Goal: Task Accomplishment & Management: Use online tool/utility

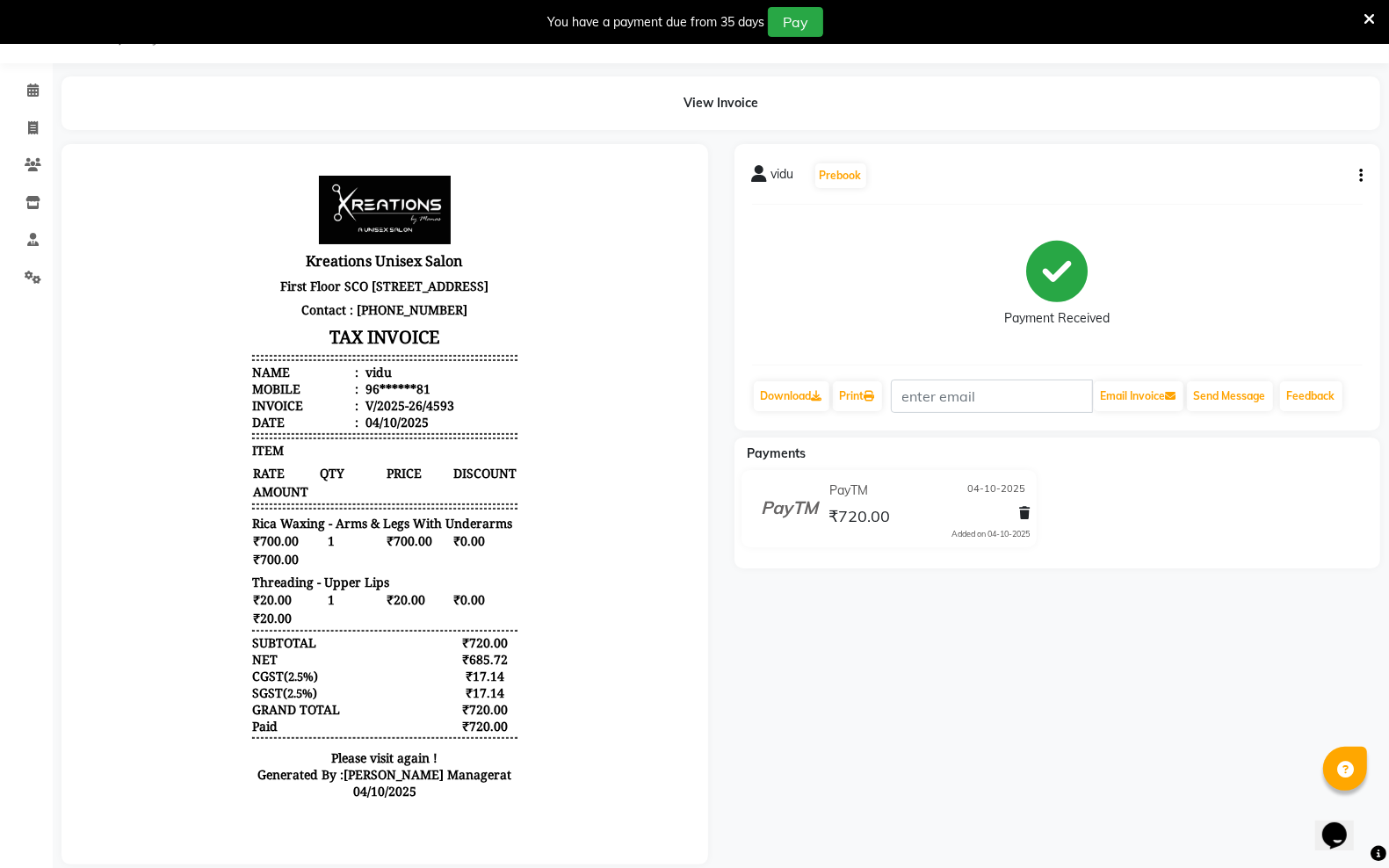
drag, startPoint x: 125, startPoint y: 105, endPoint x: 79, endPoint y: 141, distance: 58.4
click at [127, 107] on div "View Invoice" at bounding box center [720, 103] width 1318 height 54
click at [32, 129] on icon at bounding box center [33, 127] width 10 height 13
select select "service"
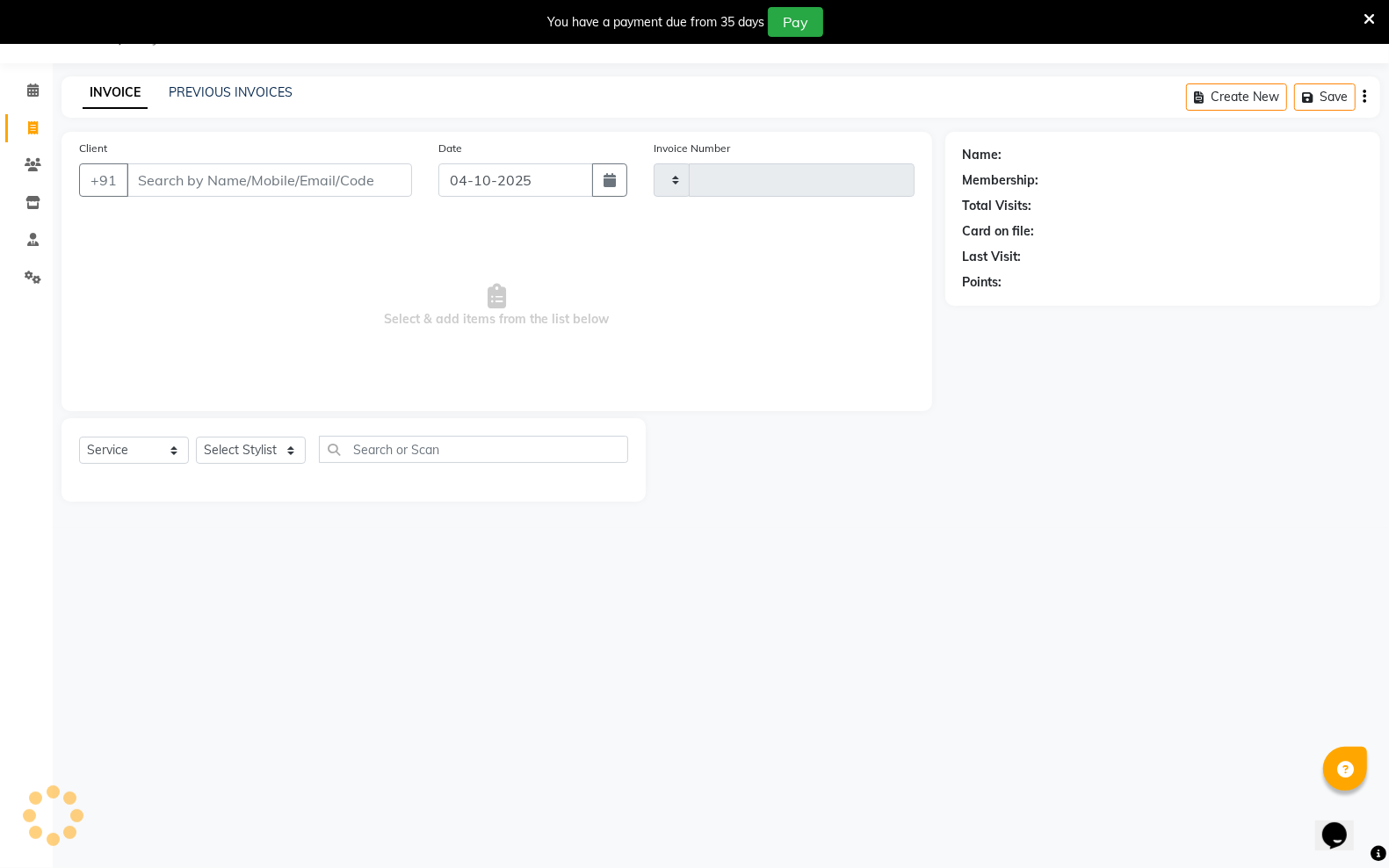
type input "4594"
select select "6161"
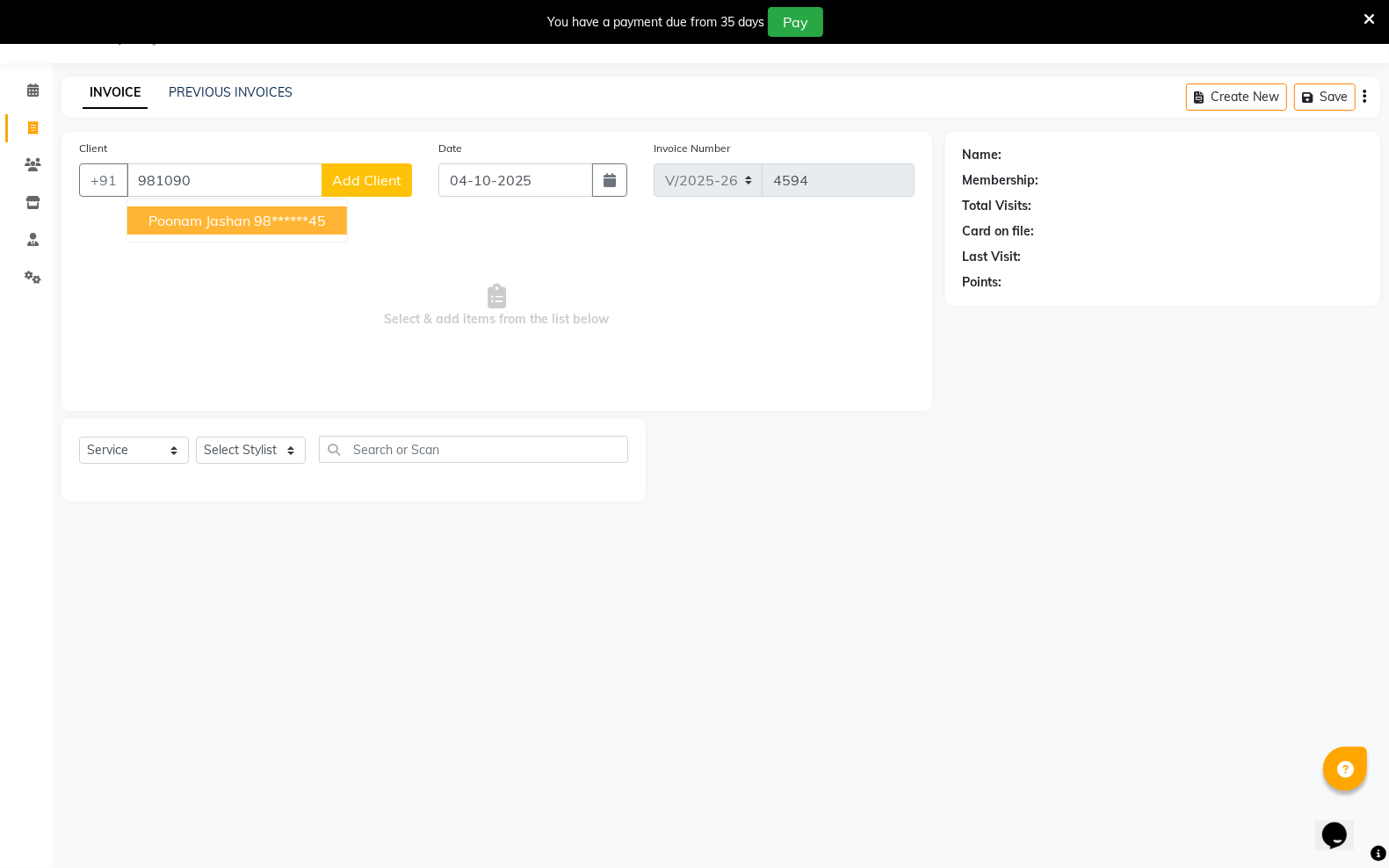
click at [189, 219] on span "poonam jashan" at bounding box center [199, 220] width 102 height 18
type input "98******45"
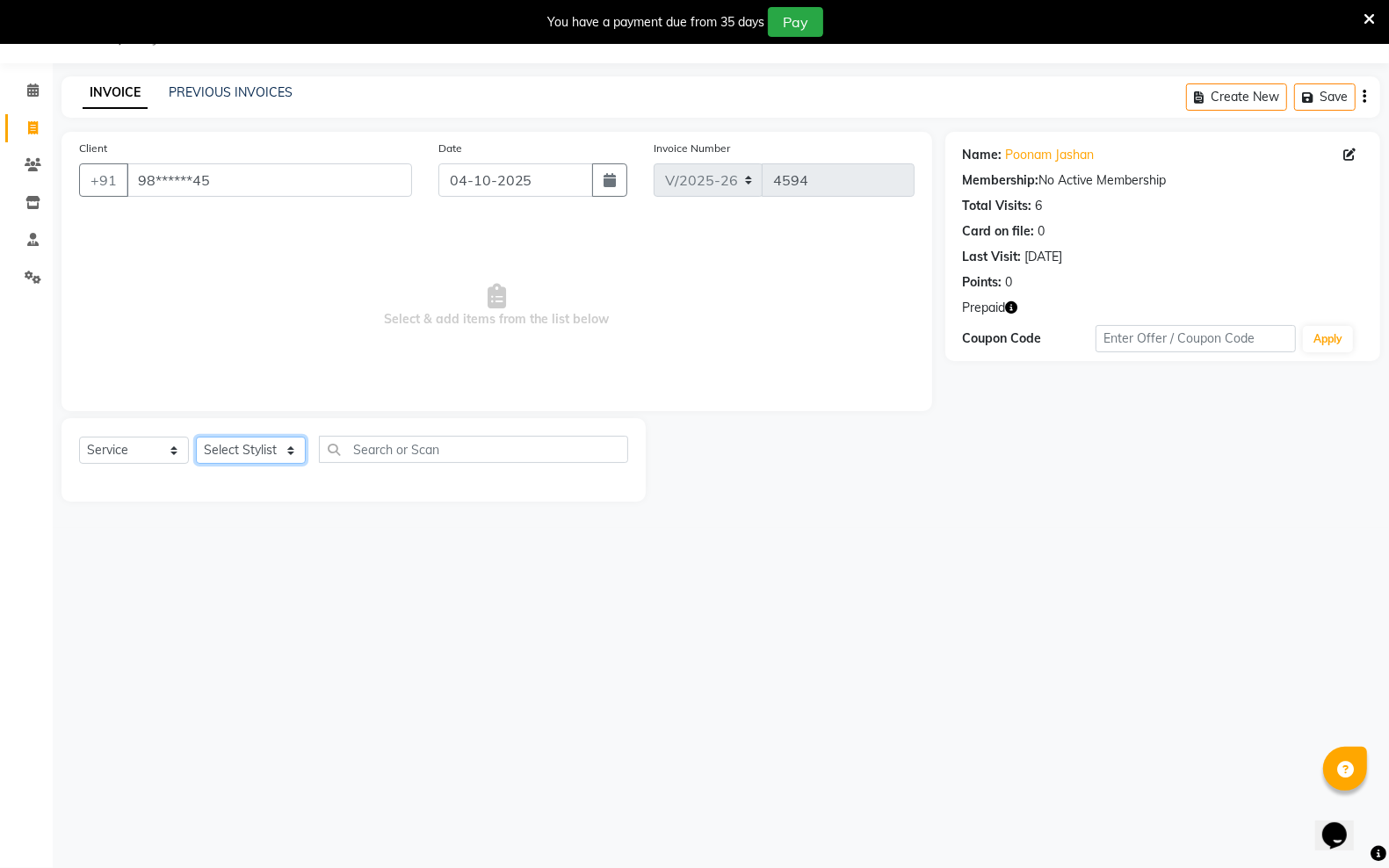
click at [292, 453] on select "Select Stylist [PERSON_NAME] [PERSON_NAME] [PERSON_NAME] [PERSON_NAME] sector 2…" at bounding box center [250, 449] width 110 height 27
select select "45419"
click at [196, 436] on select "Select Stylist [PERSON_NAME] [PERSON_NAME] [PERSON_NAME] [PERSON_NAME] sector 2…" at bounding box center [250, 449] width 110 height 27
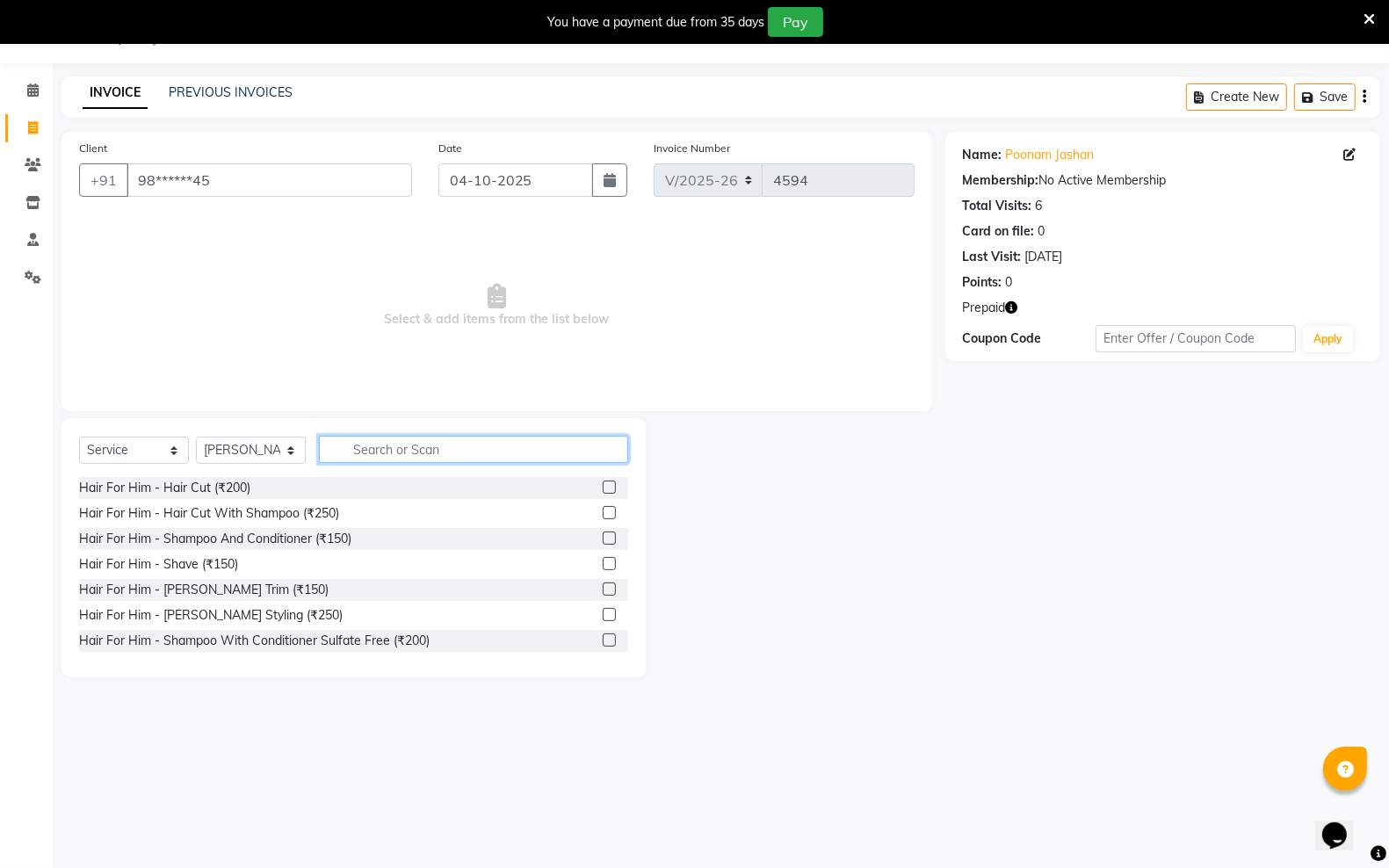
click at [380, 454] on input "text" at bounding box center [473, 449] width 309 height 27
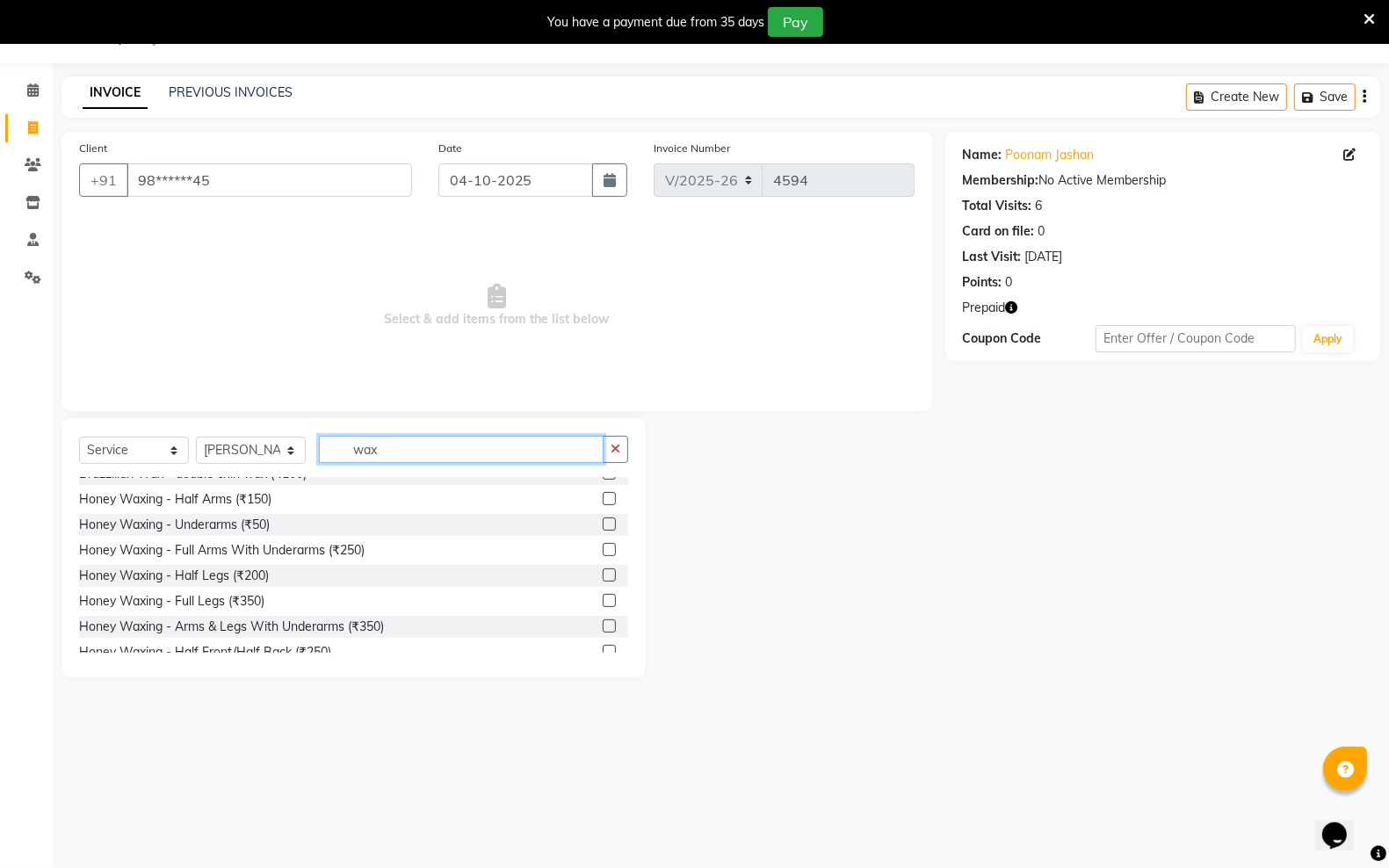
scroll to position [219, 0]
type input "wax"
drag, startPoint x: 591, startPoint y: 572, endPoint x: 591, endPoint y: 581, distance: 9.0
click at [603, 581] on div at bounding box center [608, 575] width 11 height 19
click at [603, 573] on label at bounding box center [609, 572] width 13 height 13
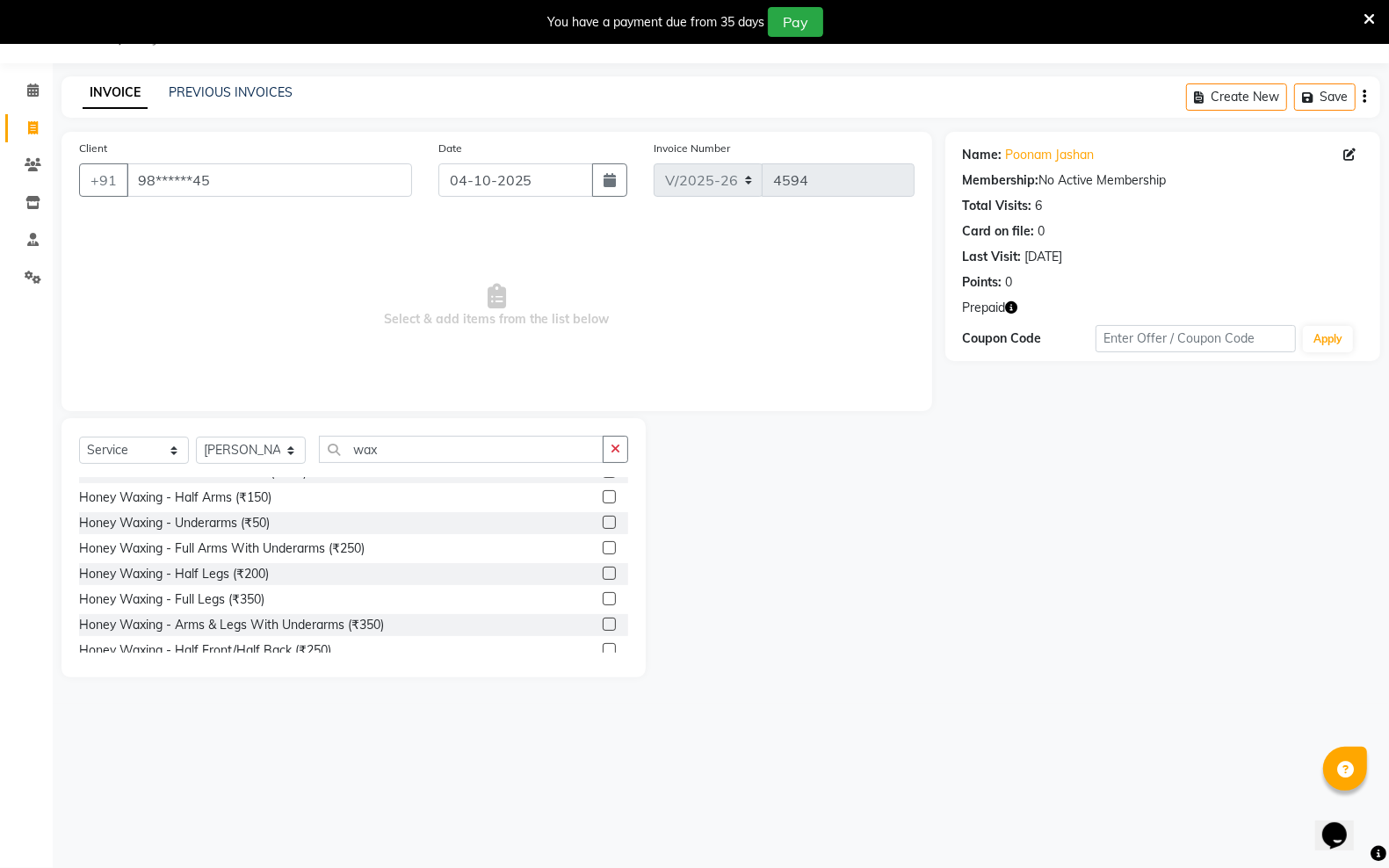
click at [603, 573] on input "checkbox" at bounding box center [608, 573] width 11 height 11
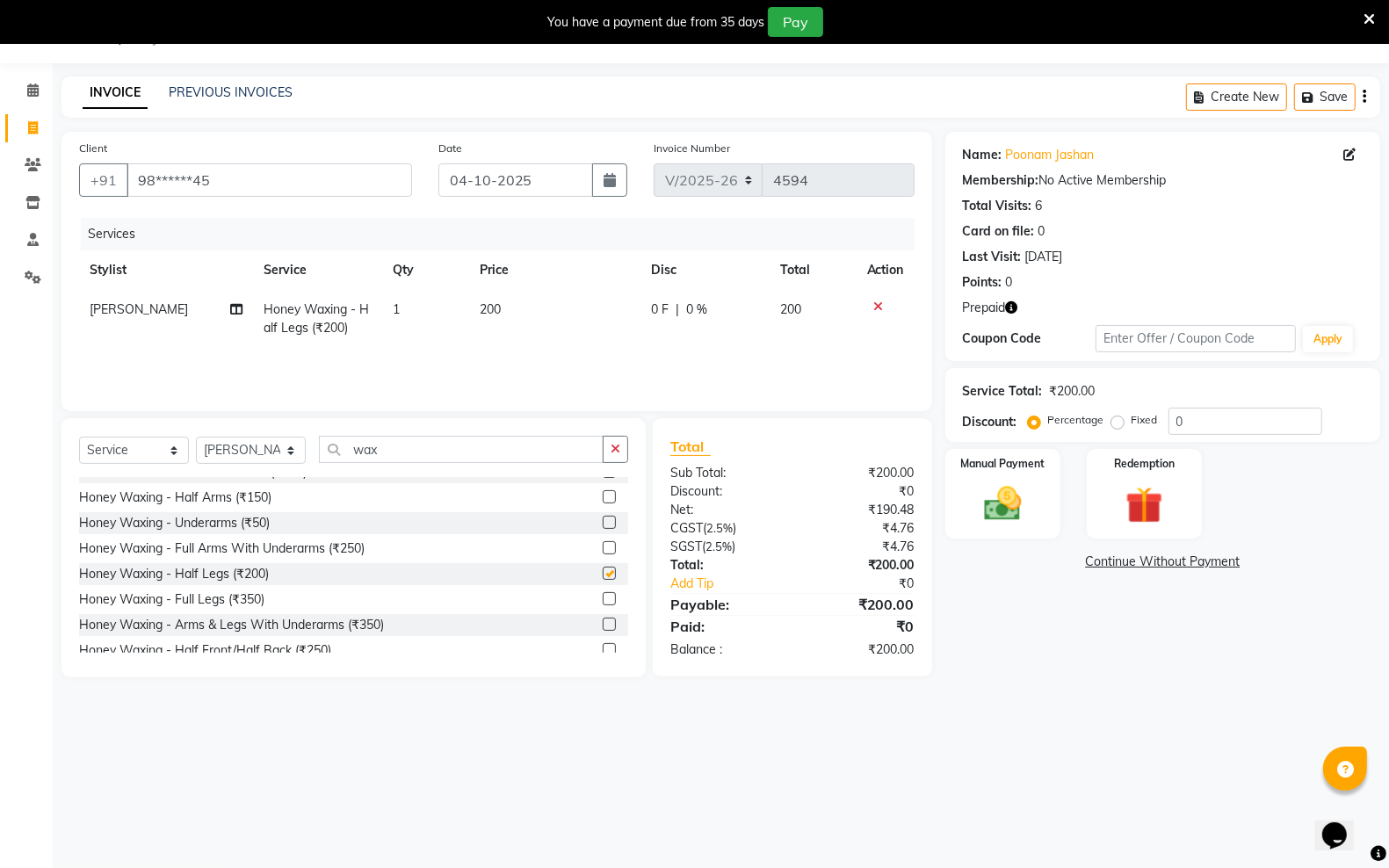
checkbox input "false"
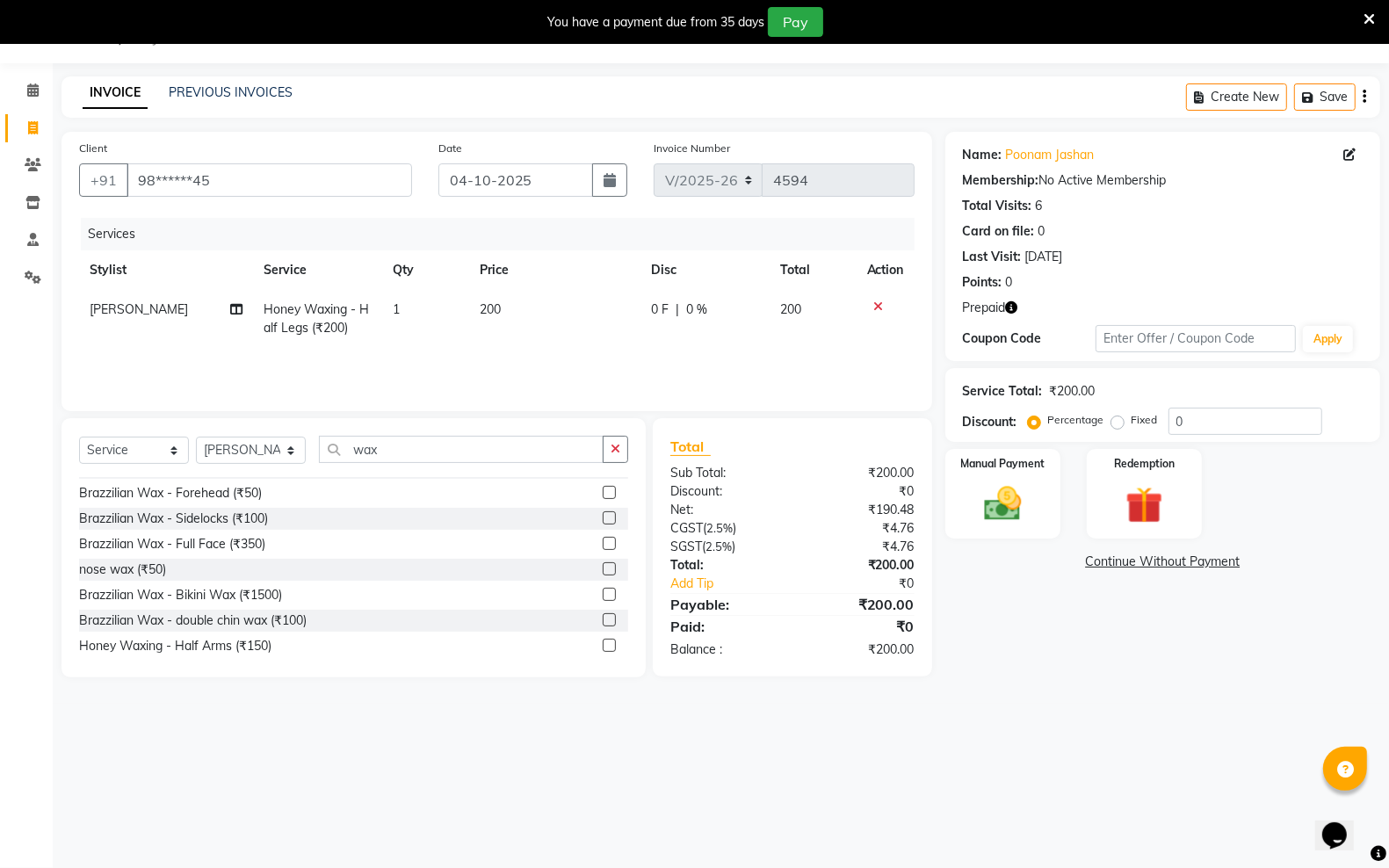
scroll to position [0, 0]
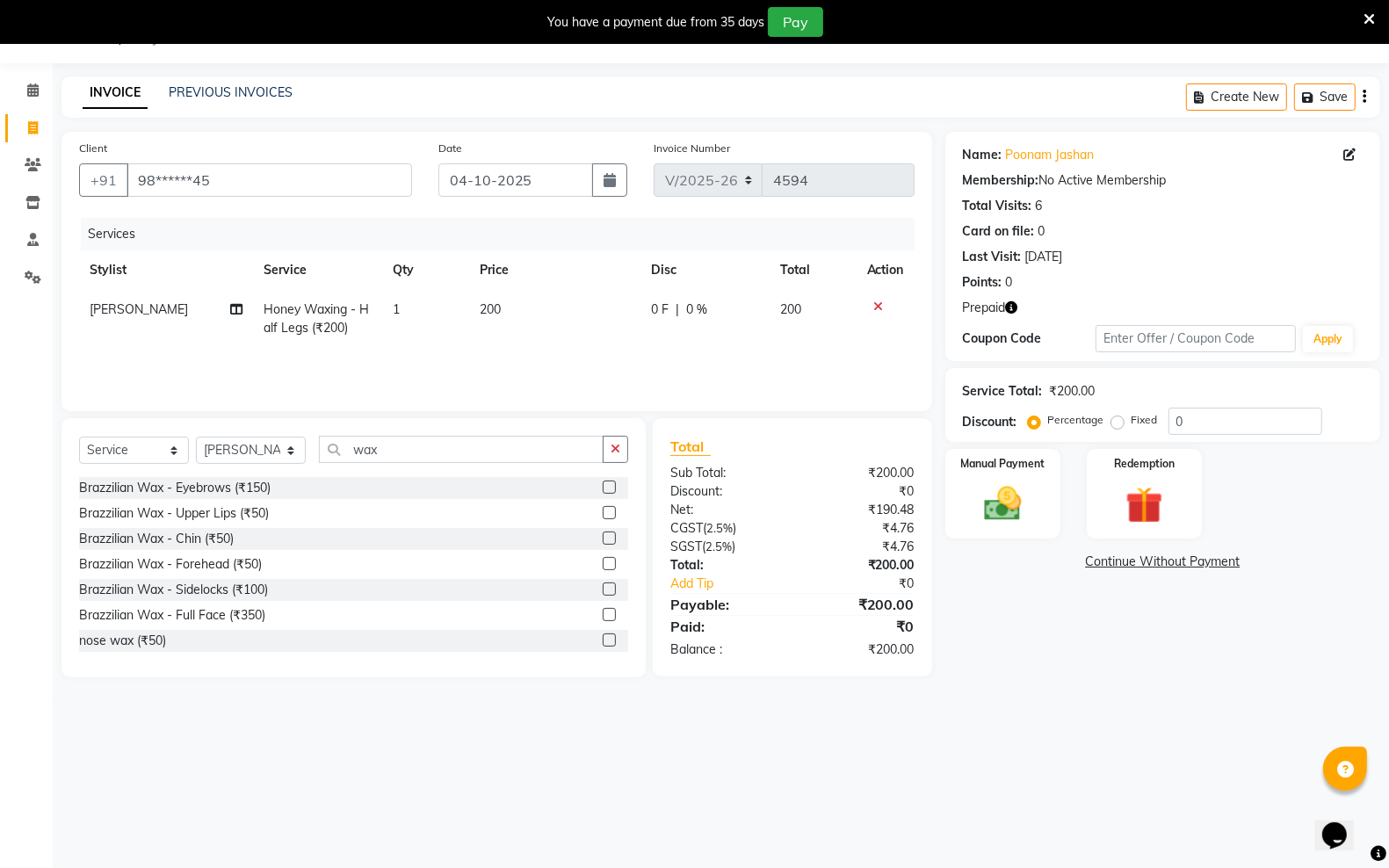
click at [603, 488] on label at bounding box center [609, 487] width 13 height 13
click at [603, 488] on input "checkbox" at bounding box center [608, 487] width 11 height 11
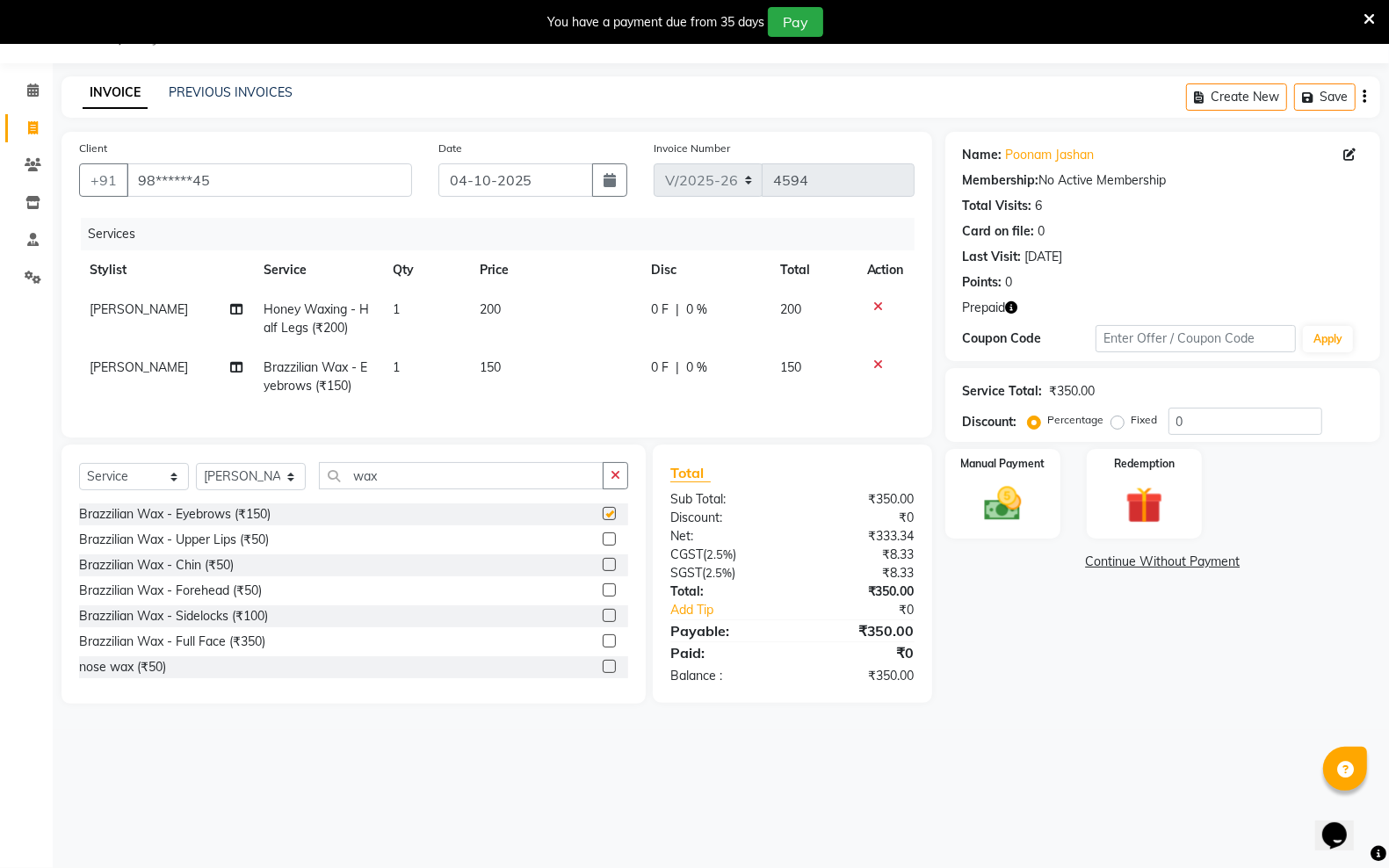
checkbox input "false"
click at [879, 365] on icon at bounding box center [879, 364] width 10 height 12
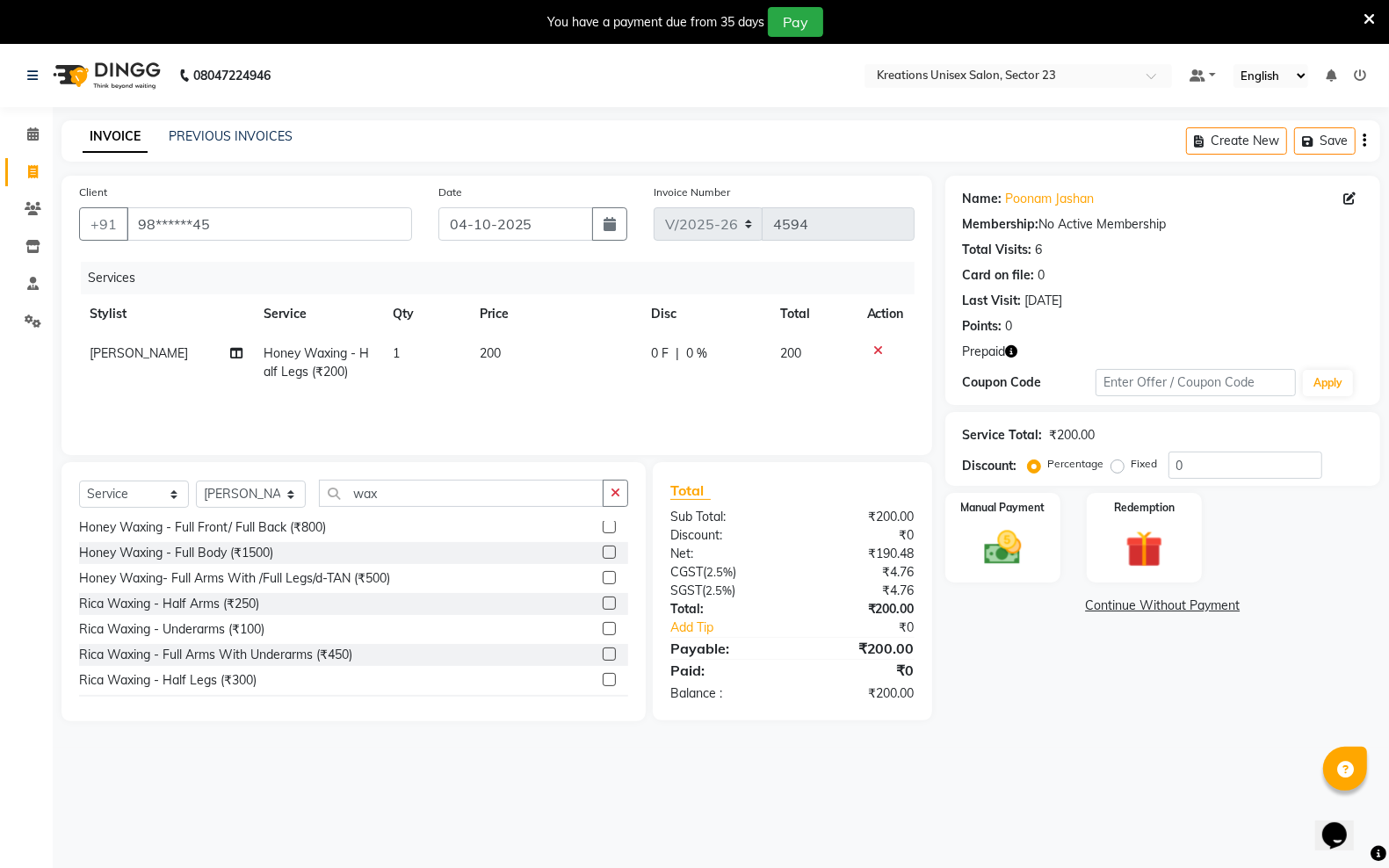
scroll to position [439, 0]
click at [603, 679] on label at bounding box center [609, 677] width 13 height 13
click at [603, 679] on input "checkbox" at bounding box center [608, 677] width 11 height 11
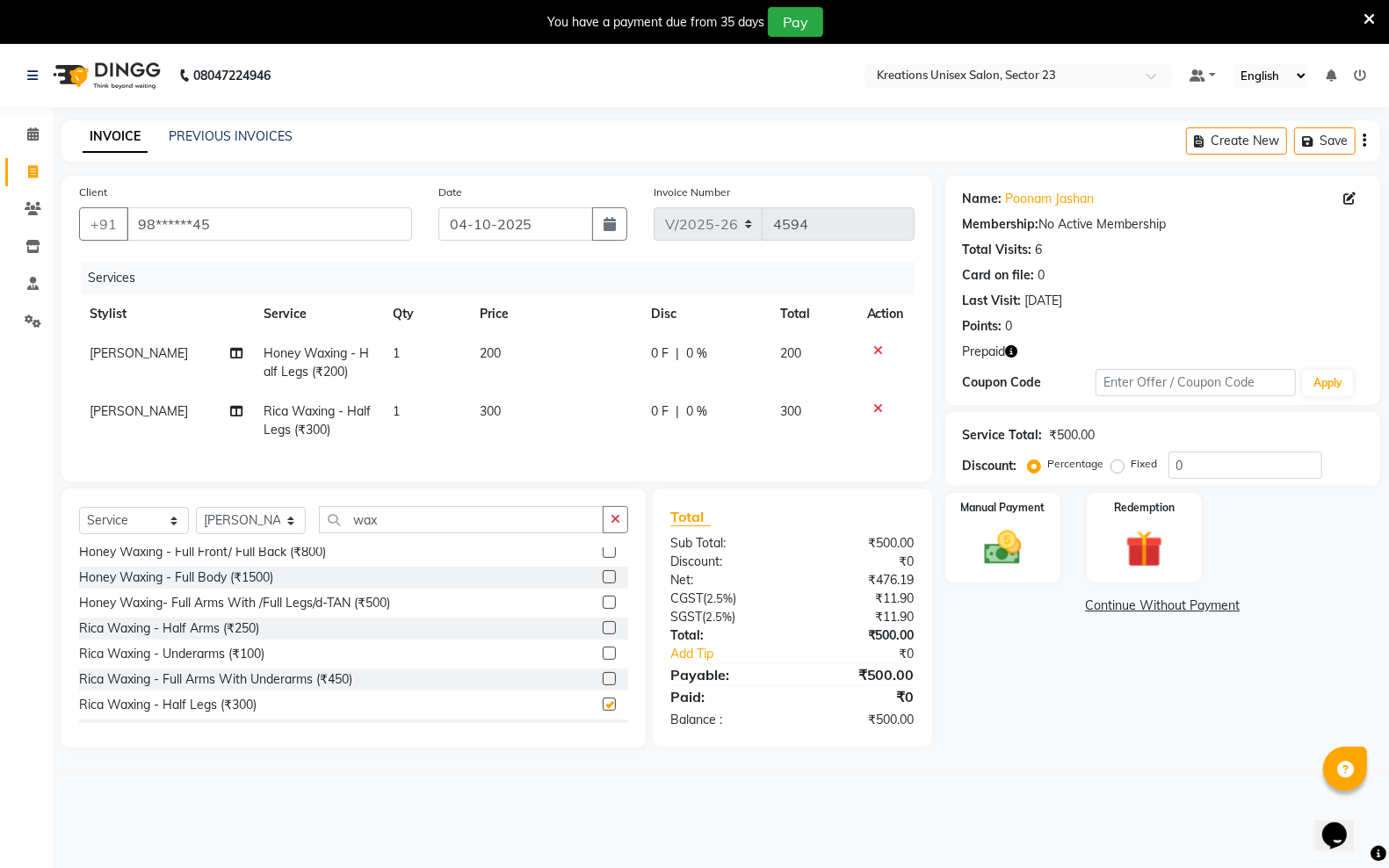
checkbox input "false"
click at [884, 347] on div at bounding box center [885, 351] width 37 height 12
click at [876, 350] on icon at bounding box center [879, 351] width 10 height 12
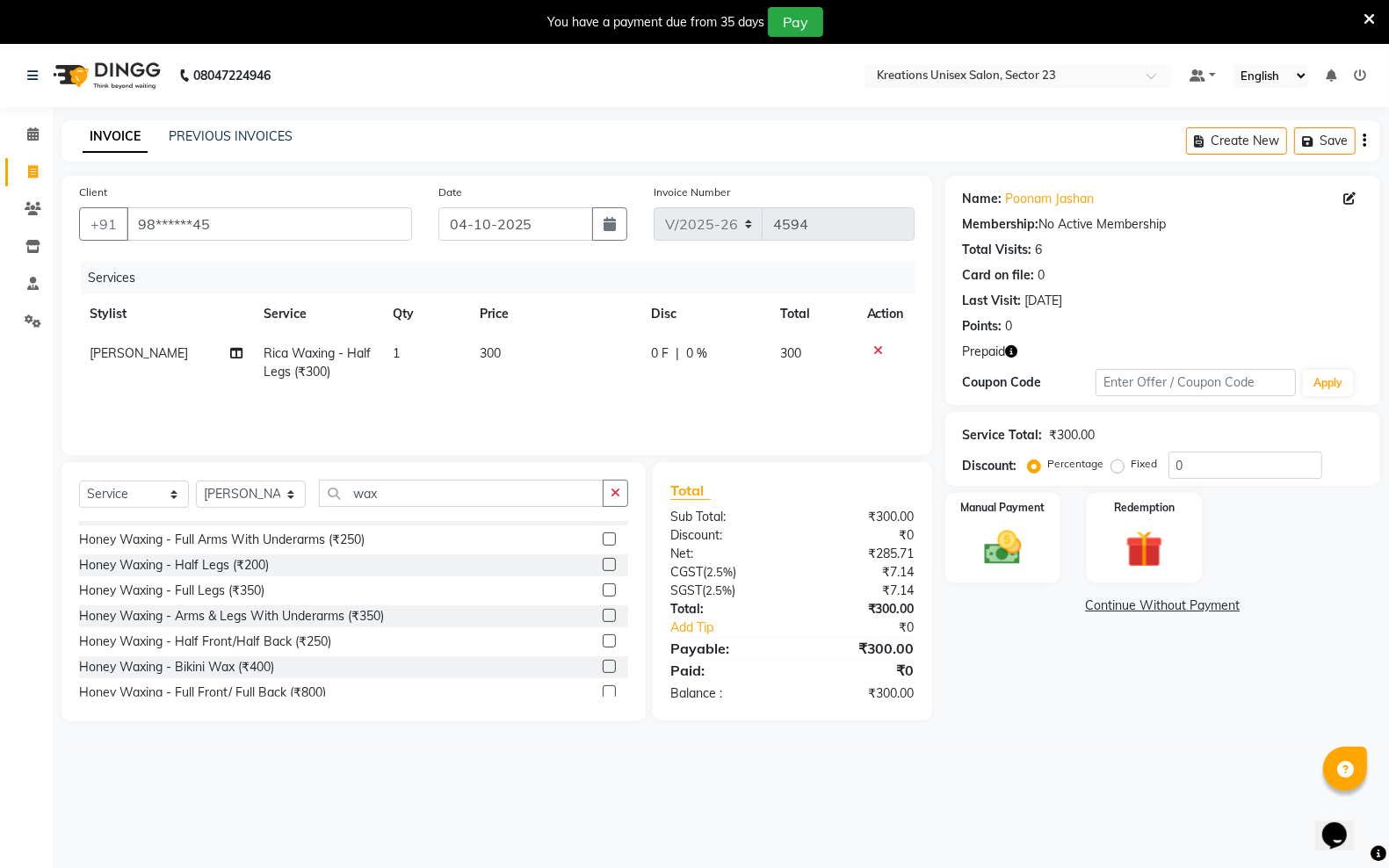
scroll to position [219, 0]
click at [603, 559] on label at bounding box center [609, 565] width 13 height 13
click at [603, 561] on input "checkbox" at bounding box center [608, 566] width 11 height 11
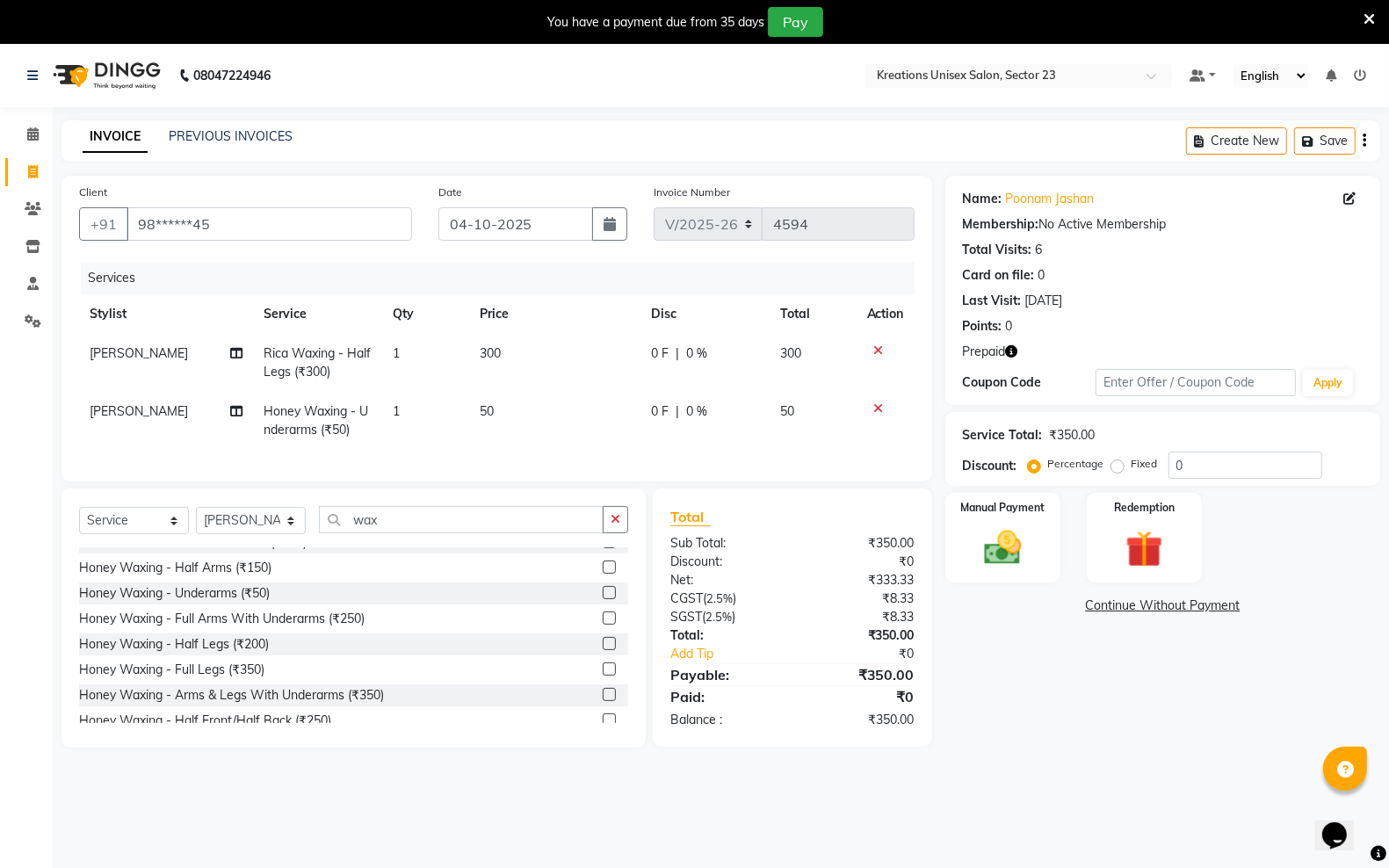
click at [603, 599] on label at bounding box center [609, 592] width 13 height 13
click at [603, 599] on input "checkbox" at bounding box center [608, 593] width 11 height 11
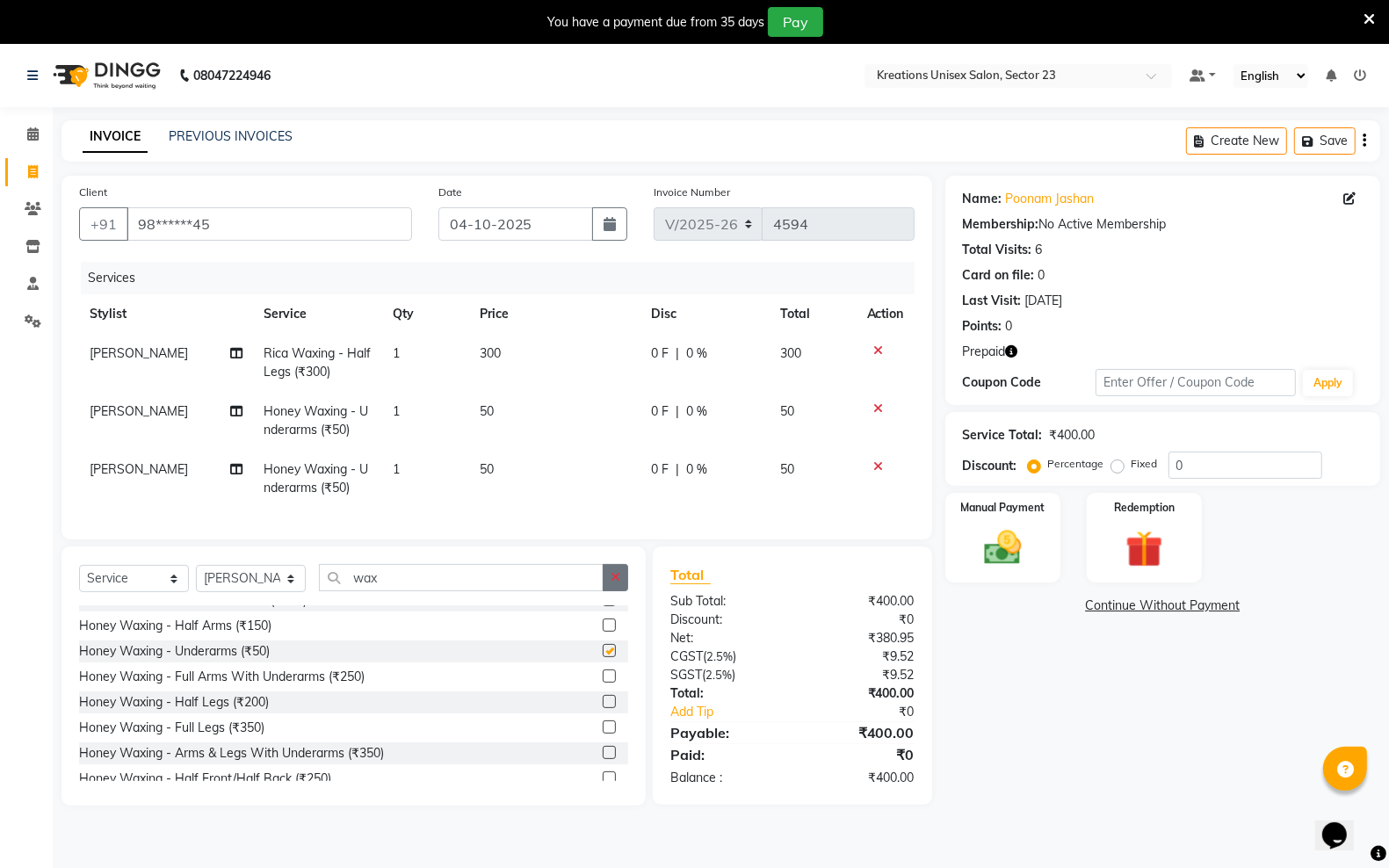
checkbox input "false"
click at [1024, 562] on img at bounding box center [1003, 547] width 63 height 44
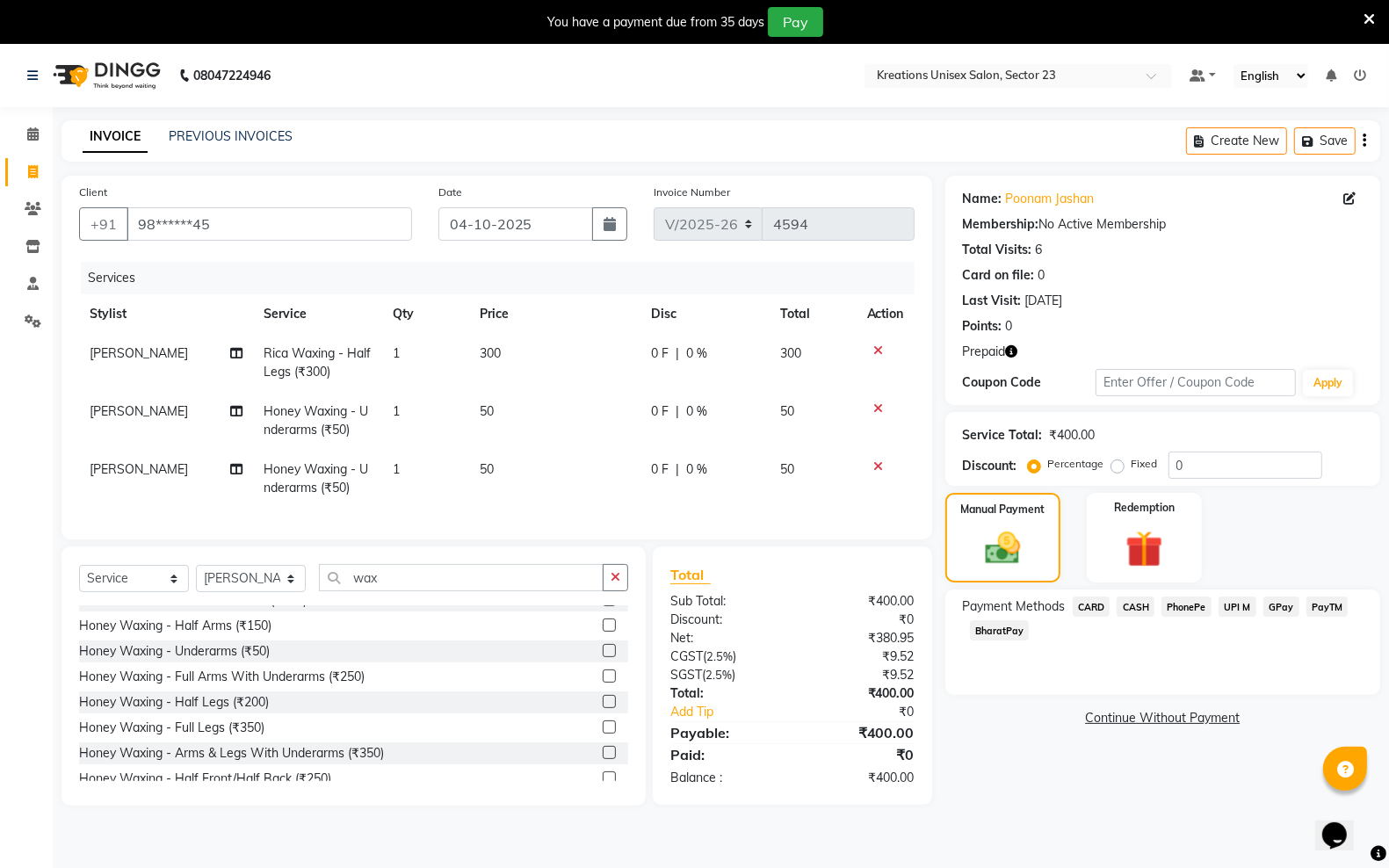
click at [1314, 602] on span "PayTM" at bounding box center [1327, 606] width 42 height 20
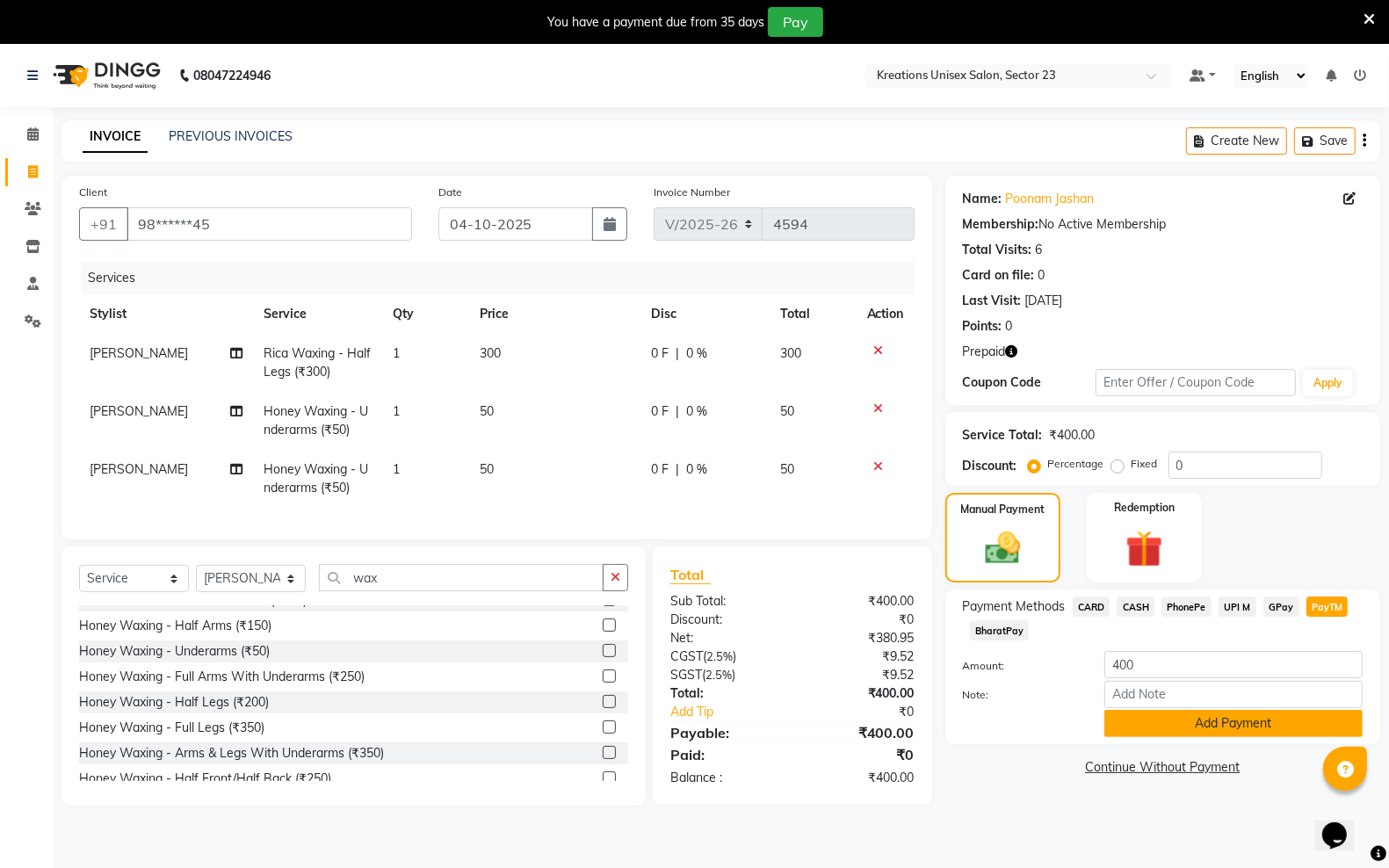
click at [1254, 729] on button "Add Payment" at bounding box center [1233, 722] width 258 height 27
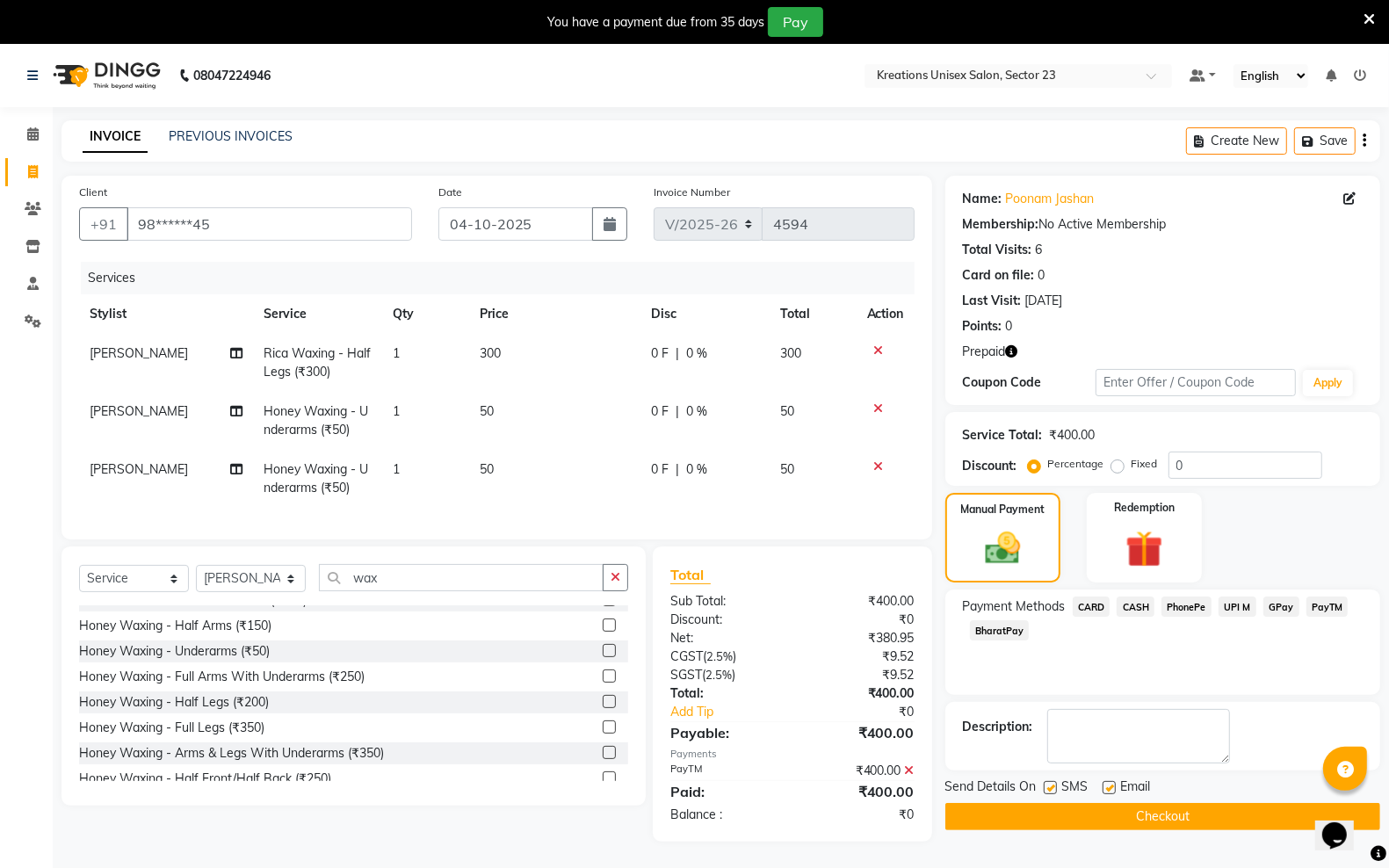
click at [1045, 821] on button "Checkout" at bounding box center [1162, 815] width 435 height 27
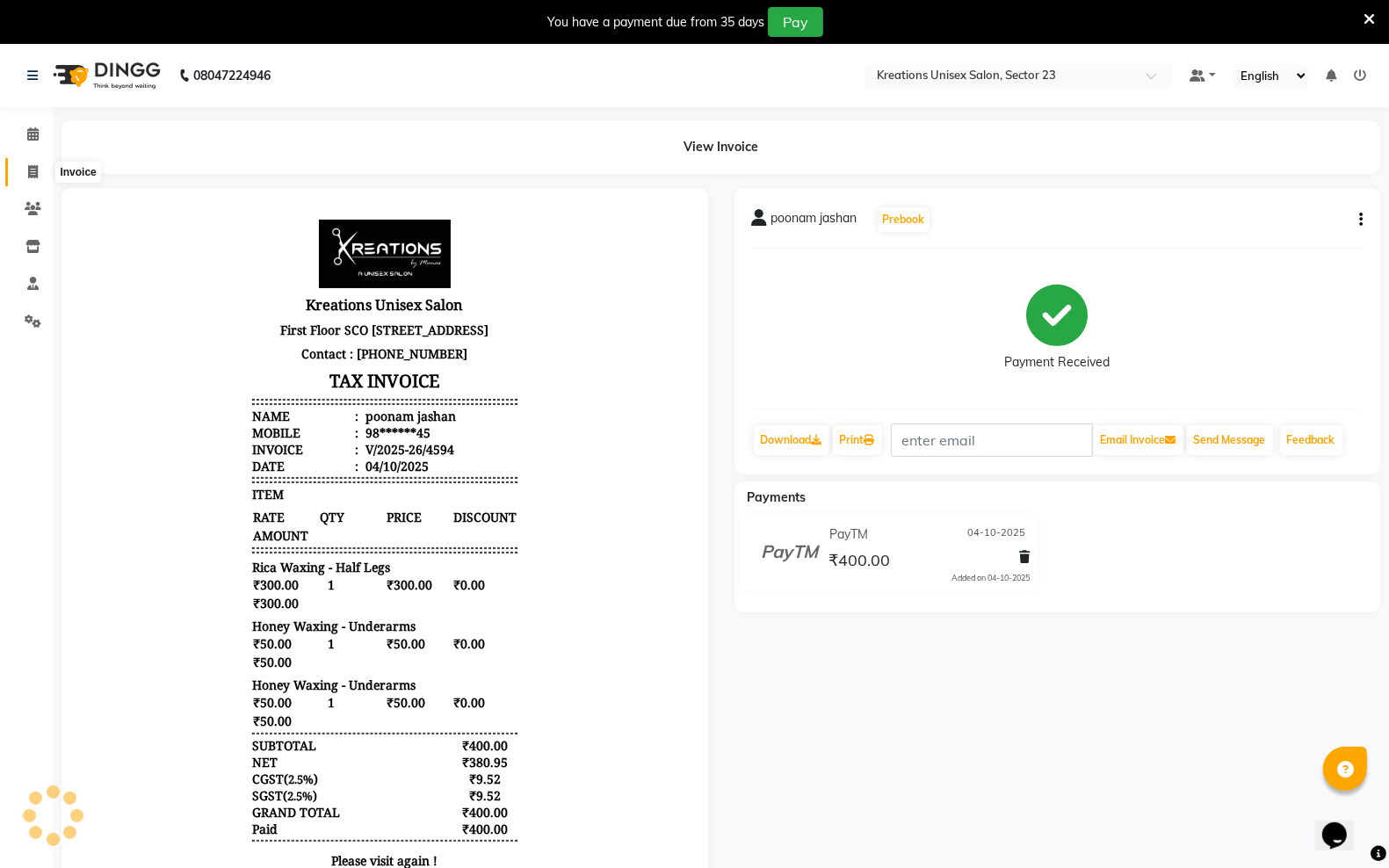
click at [28, 174] on icon at bounding box center [33, 171] width 10 height 13
select select "6161"
select select "service"
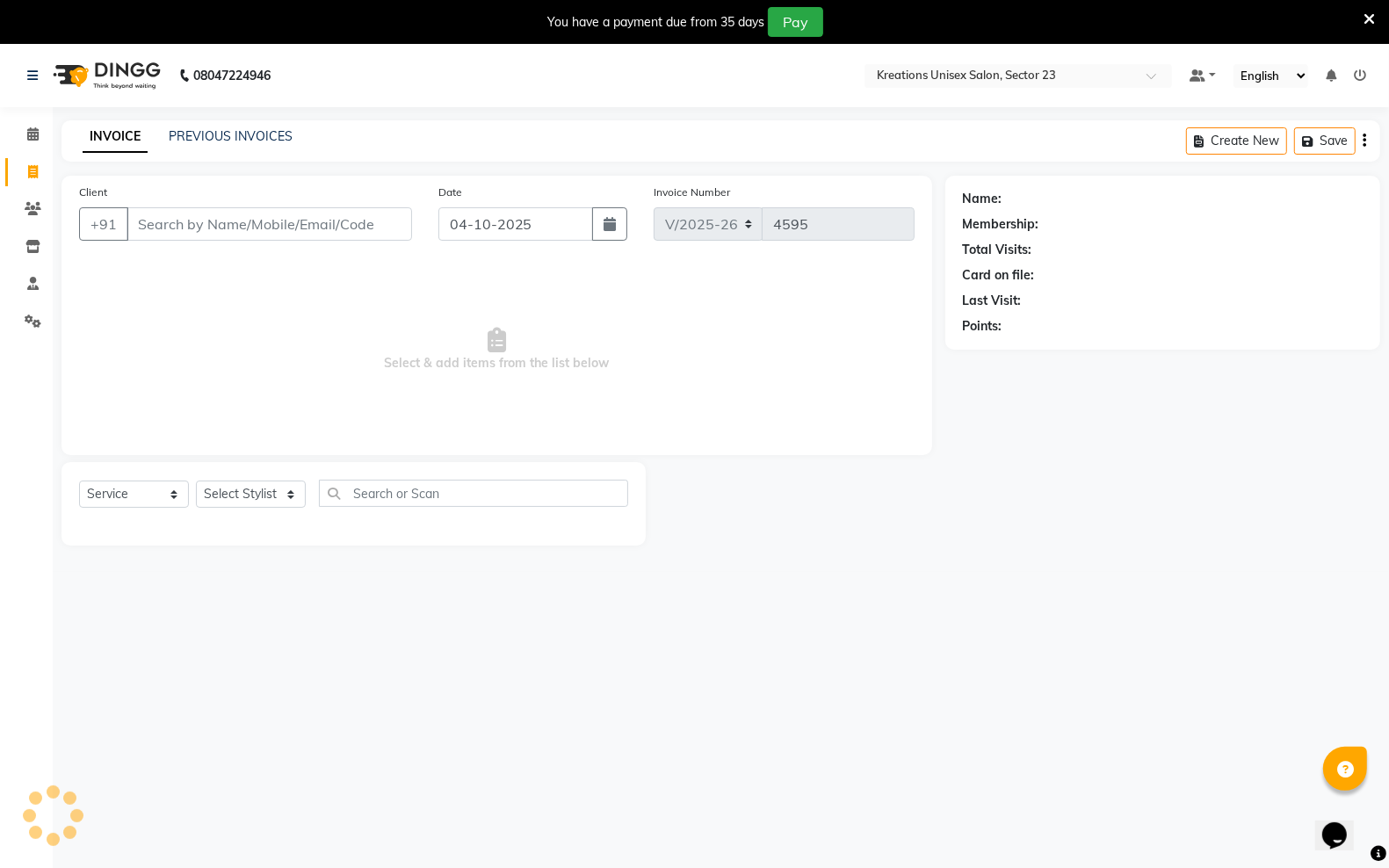
scroll to position [44, 0]
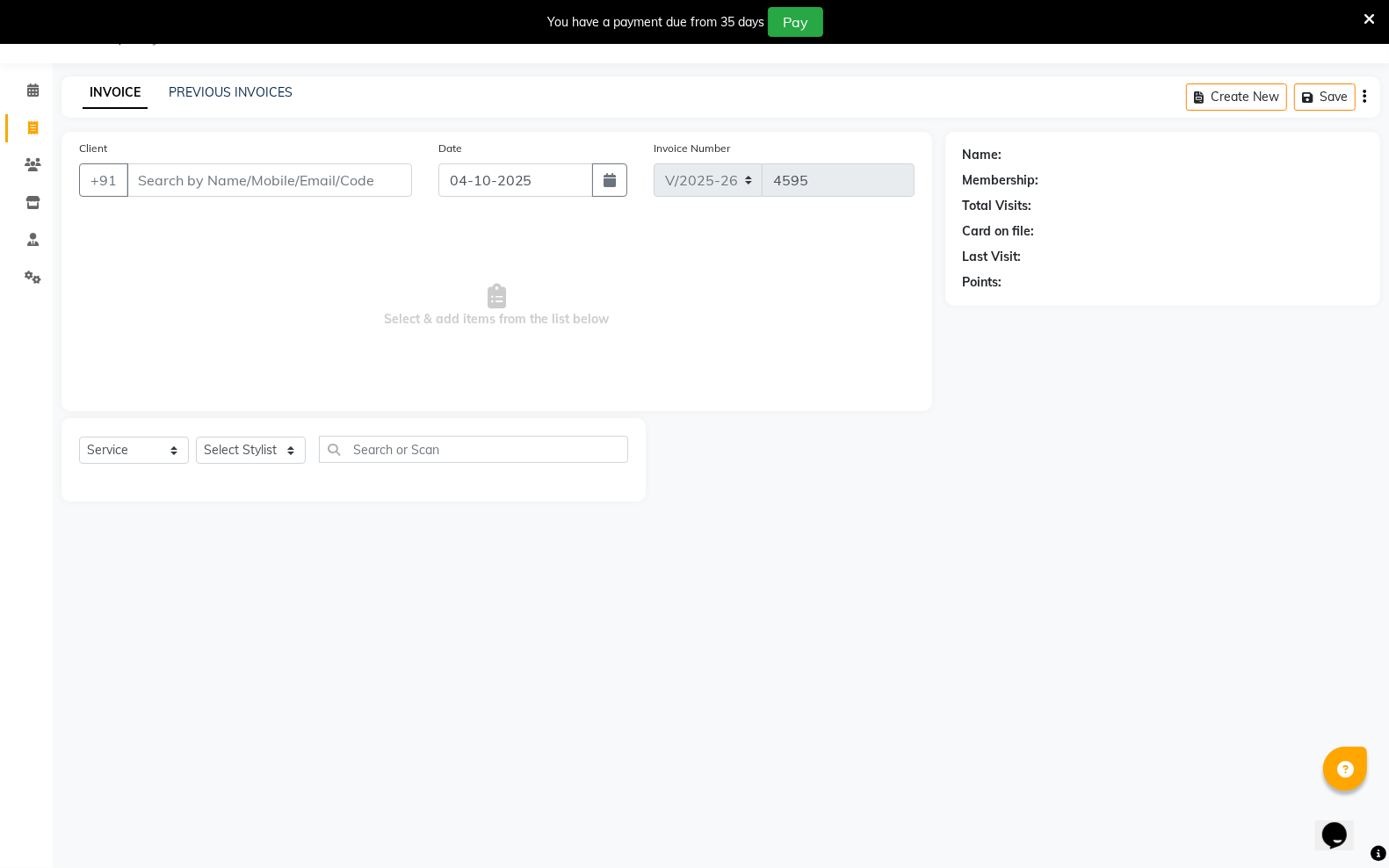
click at [198, 172] on input "Client" at bounding box center [268, 180] width 285 height 34
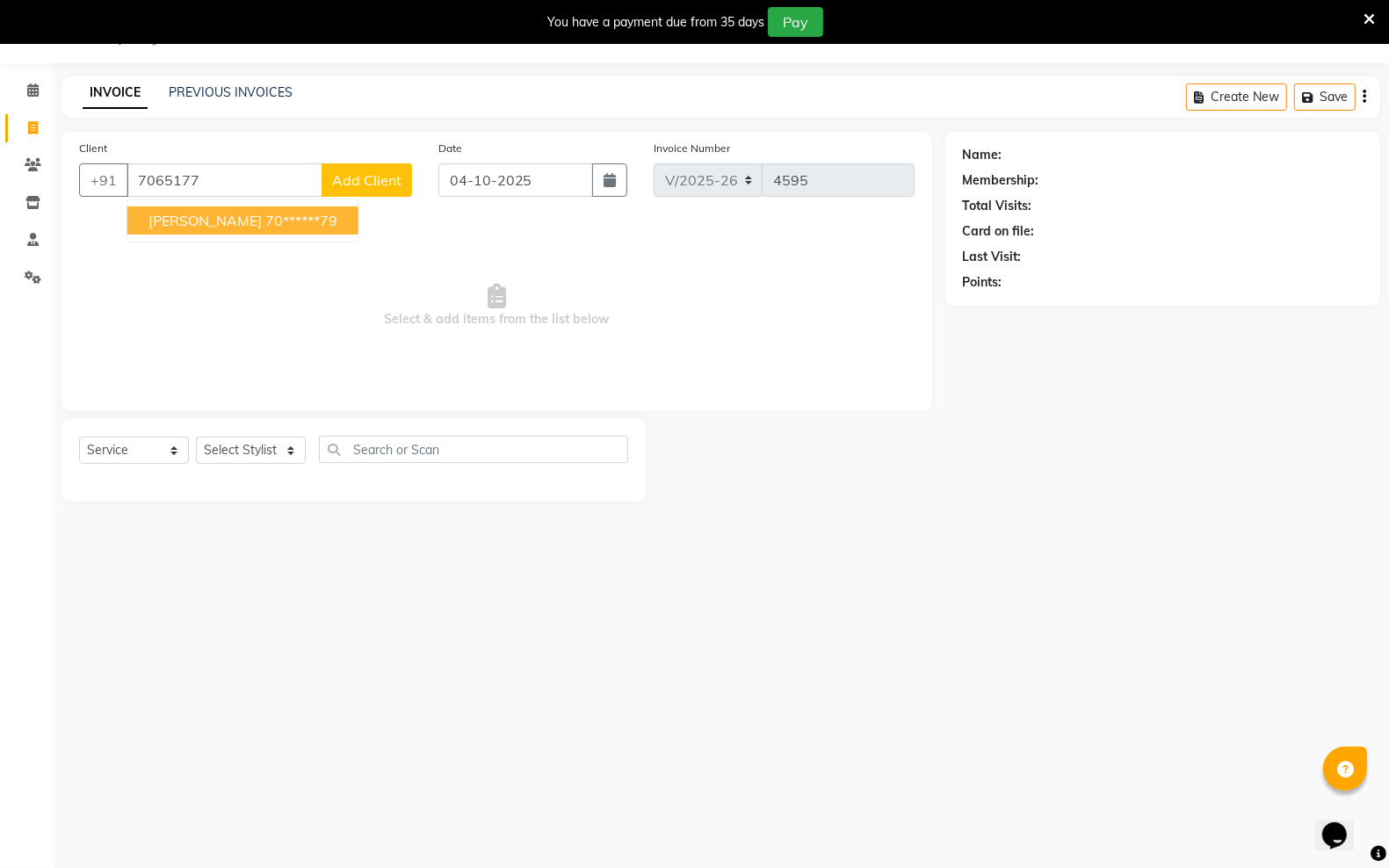
click at [177, 220] on span "[PERSON_NAME]" at bounding box center [205, 220] width 113 height 18
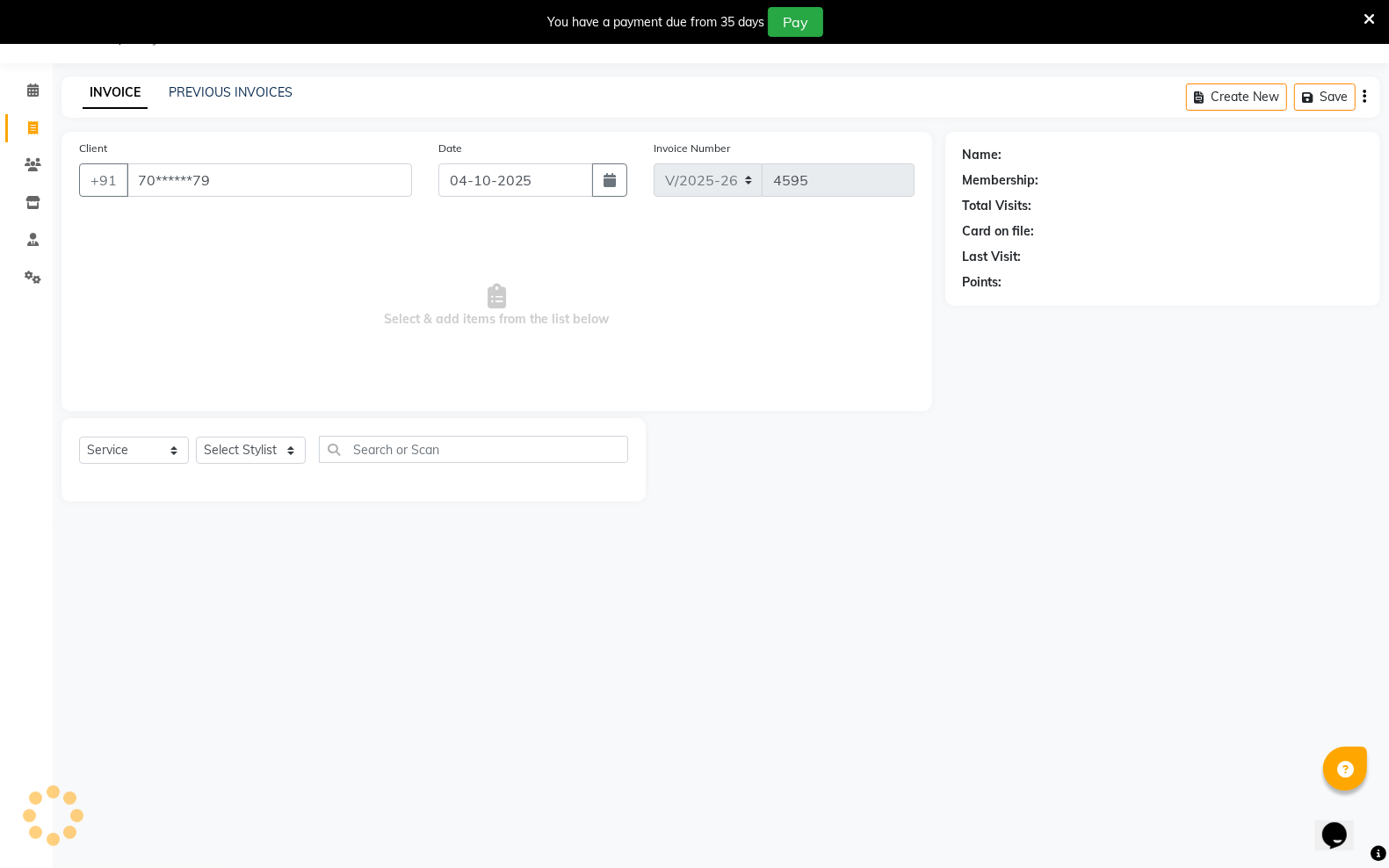
type input "70******79"
click at [286, 452] on select "Select Stylist [PERSON_NAME] [PERSON_NAME] [PERSON_NAME] [PERSON_NAME] sector 2…" at bounding box center [250, 449] width 110 height 27
